Goal: Task Accomplishment & Management: Use online tool/utility

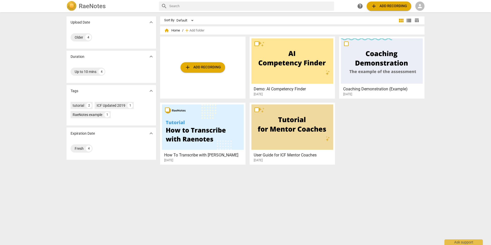
click at [206, 66] on span "add Add recording" at bounding box center [203, 67] width 36 height 6
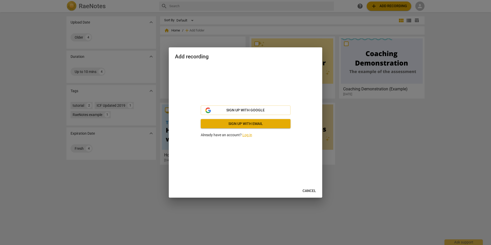
click at [250, 123] on span "Sign up with email" at bounding box center [246, 123] width 82 height 5
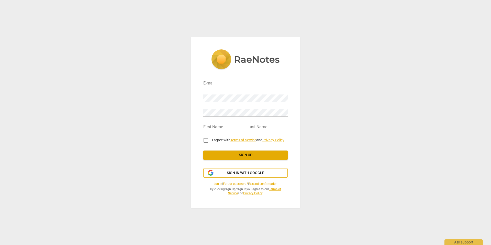
click at [243, 171] on span "Sign in with Google" at bounding box center [245, 172] width 37 height 5
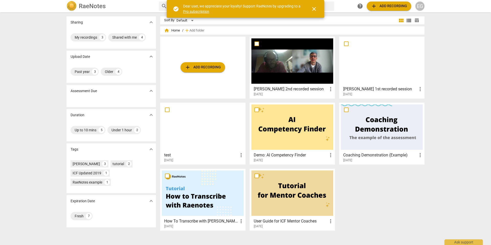
click at [314, 11] on span "close" at bounding box center [314, 9] width 6 height 6
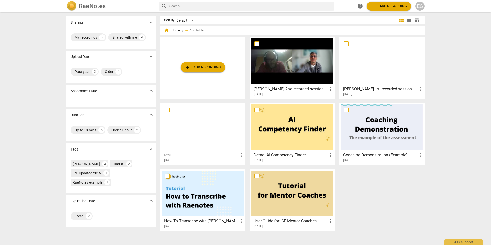
click at [203, 66] on span "add Add recording" at bounding box center [203, 67] width 36 height 6
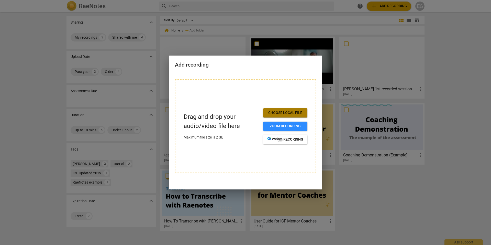
click at [286, 111] on span "Choose local file" at bounding box center [285, 112] width 36 height 5
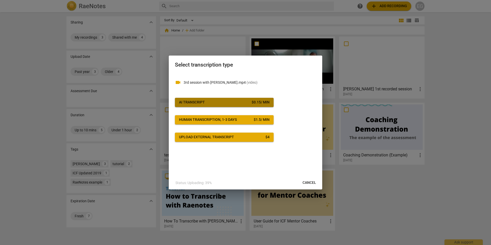
click at [208, 101] on span "AI Transcript $ 0.15 / min" at bounding box center [224, 102] width 91 height 5
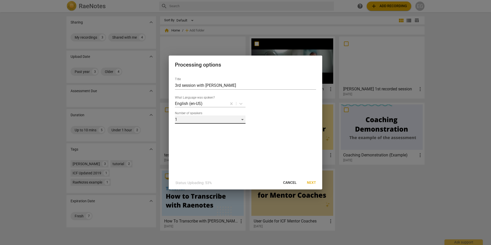
click at [241, 121] on div "1" at bounding box center [210, 119] width 71 height 8
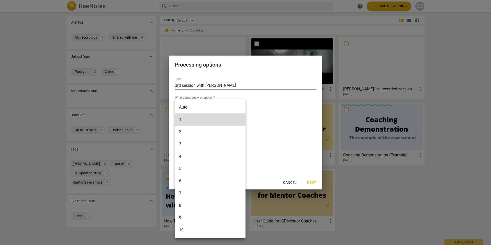
click at [291, 119] on div at bounding box center [245, 122] width 491 height 245
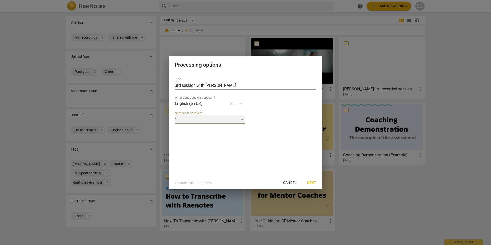
click at [243, 118] on div "1" at bounding box center [210, 119] width 71 height 8
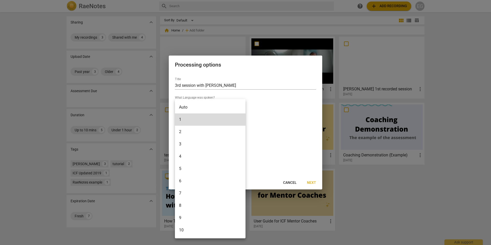
click at [184, 109] on li "Auto" at bounding box center [210, 107] width 71 height 12
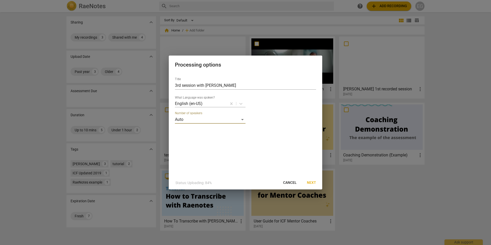
click at [281, 119] on div "Number of speakers Auto" at bounding box center [245, 117] width 141 height 12
click at [313, 182] on span "Next" at bounding box center [311, 182] width 9 height 5
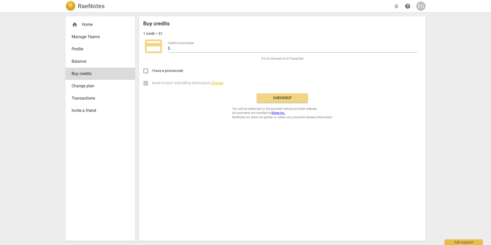
click at [288, 100] on span "Checkout" at bounding box center [282, 97] width 43 height 5
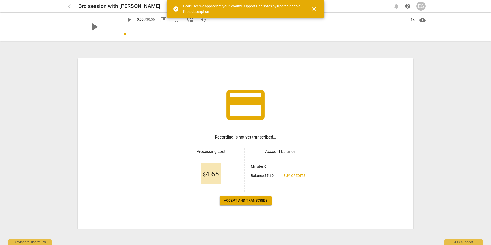
click at [312, 8] on span "close" at bounding box center [314, 9] width 6 height 6
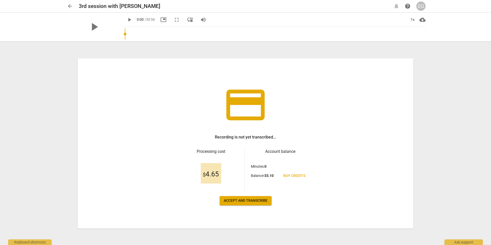
click at [248, 200] on span "Accept and transcribe" at bounding box center [246, 200] width 44 height 5
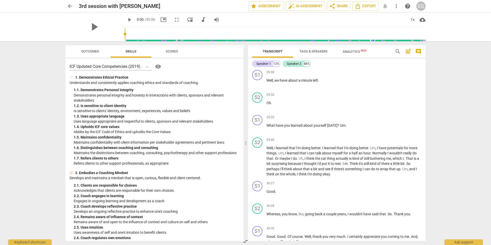
scroll to position [2750, 0]
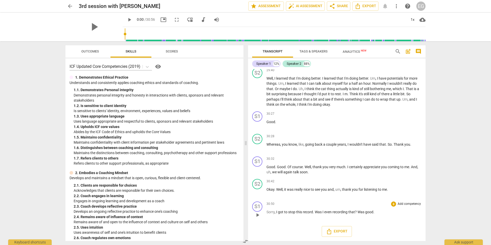
click at [375, 212] on span "." at bounding box center [374, 212] width 1 height 4
drag, startPoint x: 281, startPoint y: 213, endPoint x: 445, endPoint y: 165, distance: 171.4
click at [445, 165] on div "arrow_back 3rd session with Kerry edit star Assessment auto_fix_high AI Assessm…" at bounding box center [245, 122] width 491 height 245
click at [126, 19] on span "play_arrow" at bounding box center [129, 20] width 6 height 6
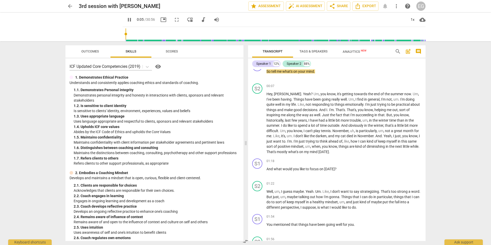
click at [126, 19] on span "pause" at bounding box center [129, 20] width 6 height 6
click at [421, 33] on input "range" at bounding box center [275, 34] width 301 height 16
click at [126, 19] on span "play_arrow" at bounding box center [129, 20] width 6 height 6
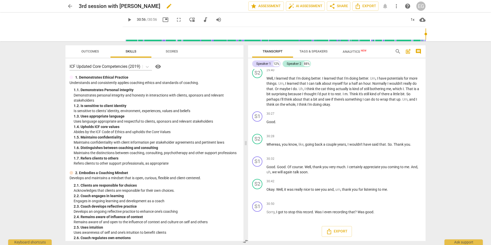
type input "1856"
click at [34, 119] on div "arrow_back 3rd session with Kerry edit star Assessment auto_fix_high AI Assessm…" at bounding box center [245, 122] width 491 height 245
click at [419, 8] on div "EG" at bounding box center [421, 6] width 9 height 9
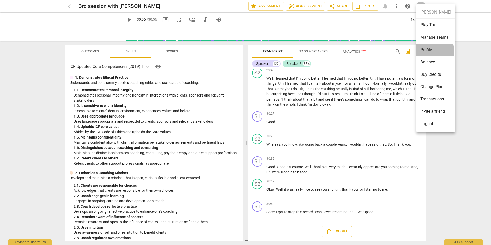
click at [428, 51] on li "Profile" at bounding box center [436, 50] width 39 height 12
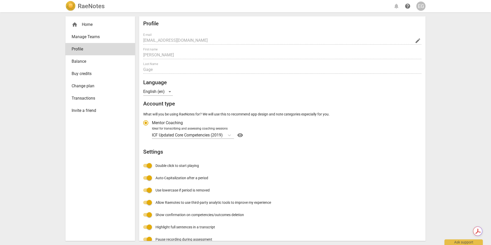
radio input "false"
click at [86, 25] on div "home Home" at bounding box center [98, 24] width 53 height 6
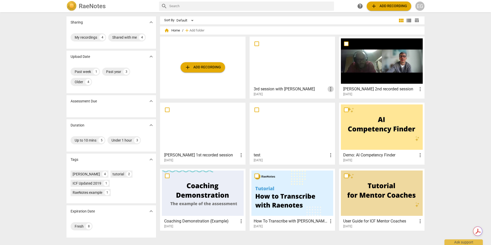
click at [330, 88] on span "more_vert" at bounding box center [331, 89] width 6 height 6
click at [335, 102] on li "Delete" at bounding box center [336, 101] width 19 height 12
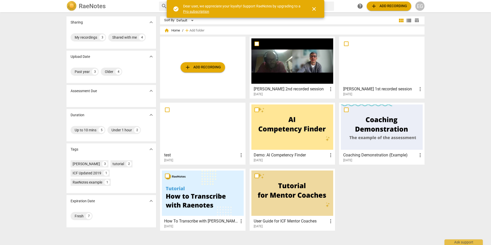
click at [203, 63] on button "add Add recording" at bounding box center [203, 67] width 45 height 10
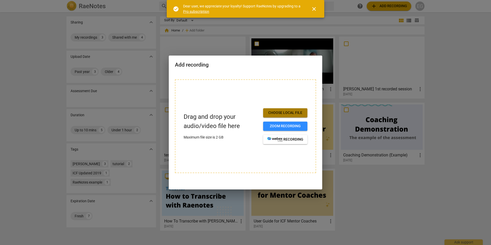
click at [286, 113] on span "Choose local file" at bounding box center [285, 112] width 36 height 5
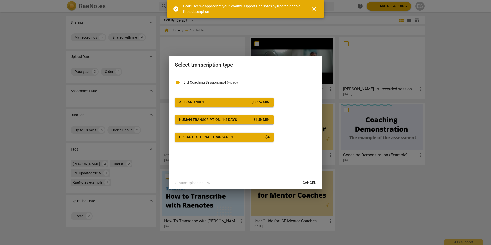
click at [223, 103] on span "AI Transcript $ 0.15 / min" at bounding box center [224, 102] width 91 height 5
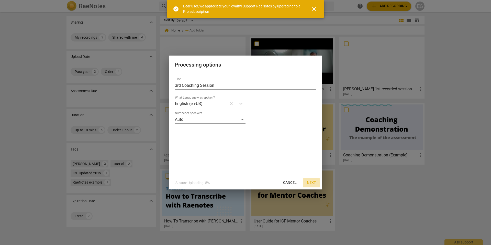
click at [309, 180] on span "Next" at bounding box center [311, 182] width 9 height 5
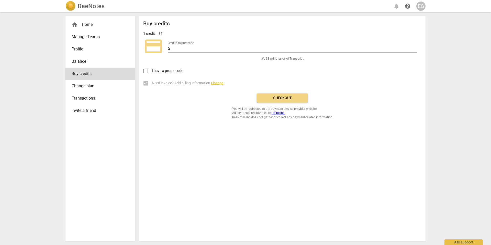
click at [286, 101] on button "Checkout" at bounding box center [282, 97] width 51 height 9
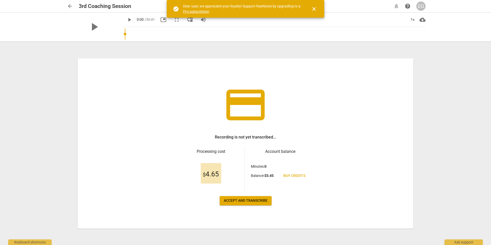
click at [243, 203] on button "Accept and transcribe" at bounding box center [246, 200] width 52 height 9
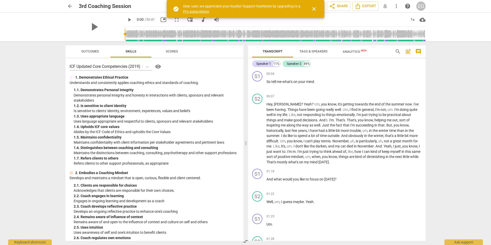
click at [316, 7] on span "close" at bounding box center [314, 9] width 6 height 6
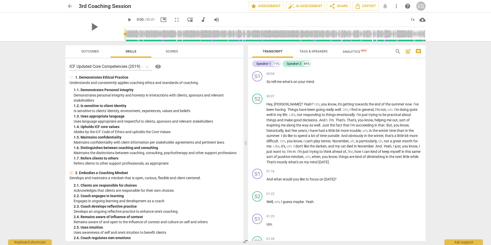
click at [82, 50] on span "Outcomes" at bounding box center [90, 51] width 18 height 4
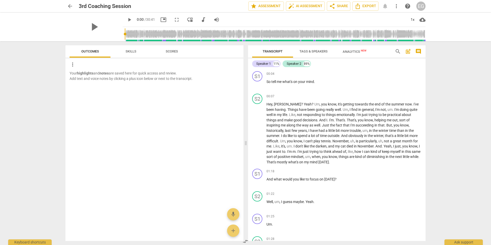
drag, startPoint x: 71, startPoint y: 8, endPoint x: 61, endPoint y: 6, distance: 9.7
click at [71, 8] on span "arrow_back" at bounding box center [70, 6] width 6 height 6
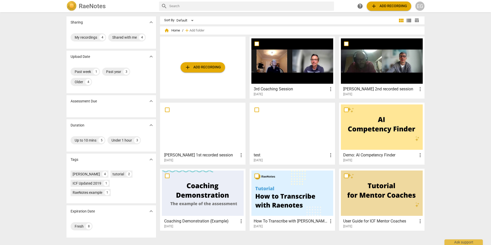
click at [332, 89] on span "more_vert" at bounding box center [331, 89] width 6 height 6
click at [284, 53] on div at bounding box center [245, 122] width 491 height 245
click at [291, 62] on div at bounding box center [293, 60] width 82 height 45
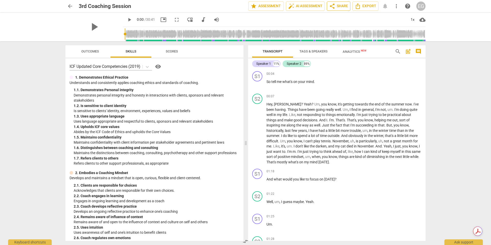
click at [338, 6] on span "share Share" at bounding box center [338, 6] width 19 height 6
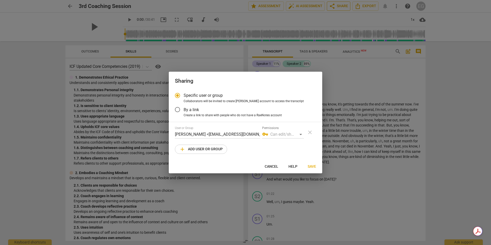
radio input "false"
click at [301, 134] on div "vpn_key Can edit/share" at bounding box center [283, 134] width 42 height 8
click at [189, 110] on span "By a link" at bounding box center [191, 110] width 15 height 6
click at [184, 110] on input "By a link" at bounding box center [177, 109] width 12 height 12
click at [202, 134] on div "block None" at bounding box center [245, 134] width 141 height 8
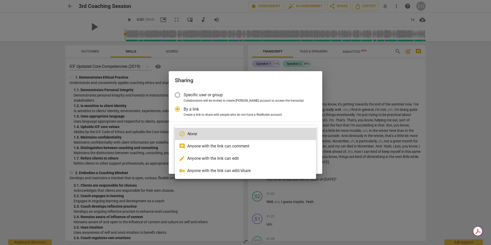
click at [204, 147] on li "comment Anyone with the link can comment" at bounding box center [245, 146] width 141 height 12
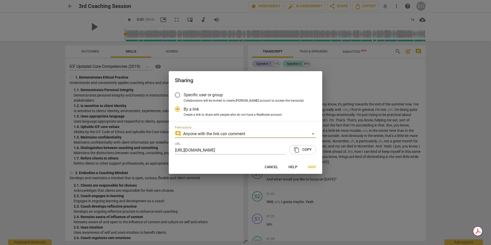
radio input "false"
type input "[URL][DOMAIN_NAME]"
click at [254, 149] on input "[URL][DOMAIN_NAME]" at bounding box center [230, 150] width 110 height 8
click at [303, 150] on span "content_copy Copy" at bounding box center [303, 150] width 18 height 6
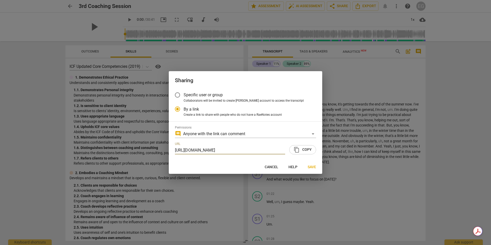
scroll to position [0, 0]
click at [310, 165] on span "Save" at bounding box center [312, 167] width 8 height 5
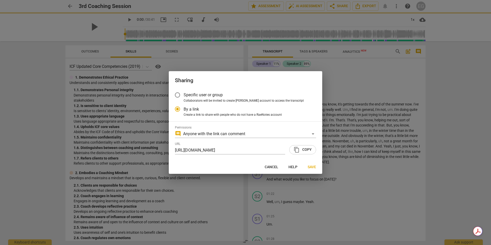
radio input "false"
